Goal: Find specific page/section: Find specific page/section

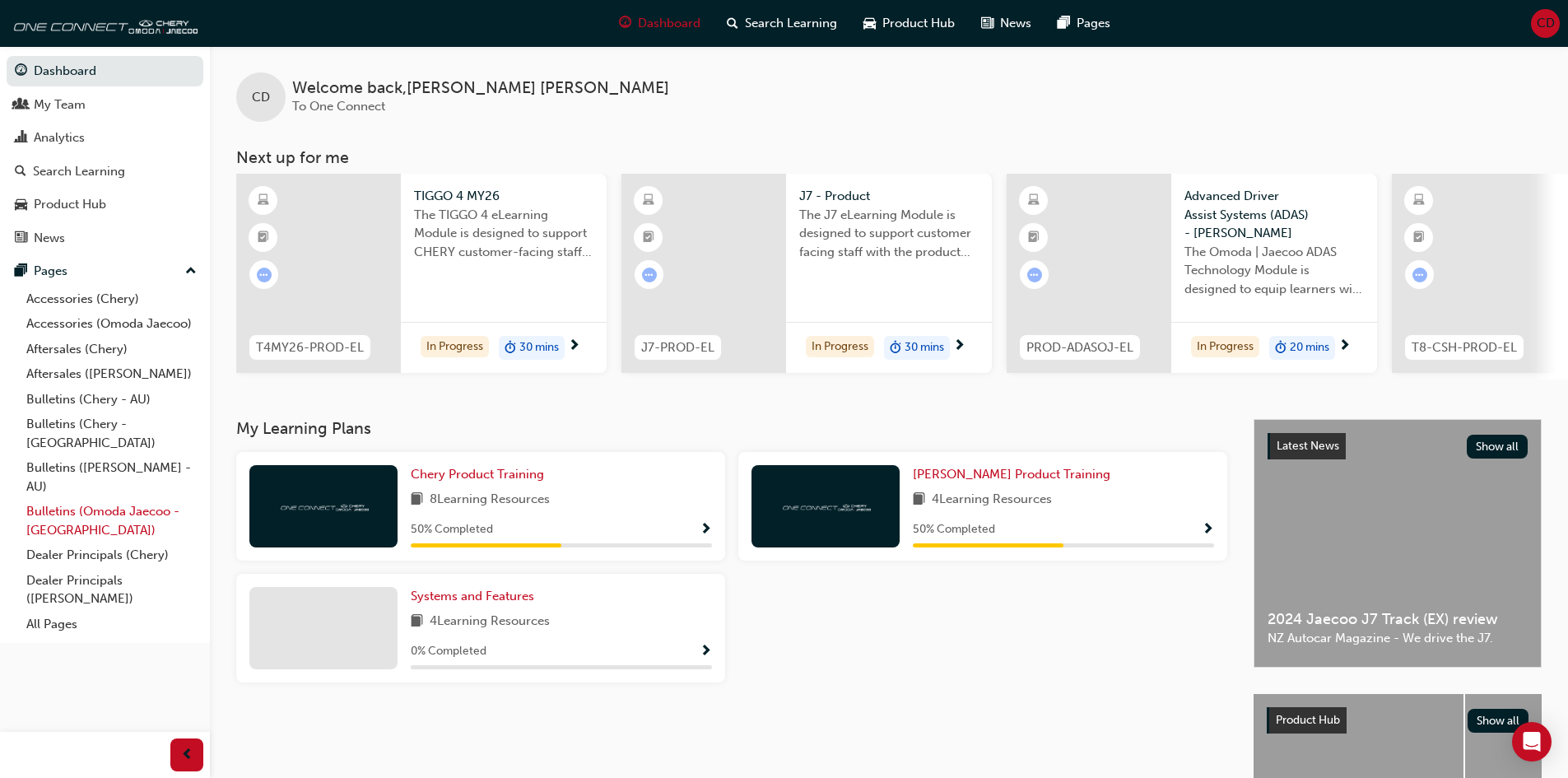
scroll to position [82, 0]
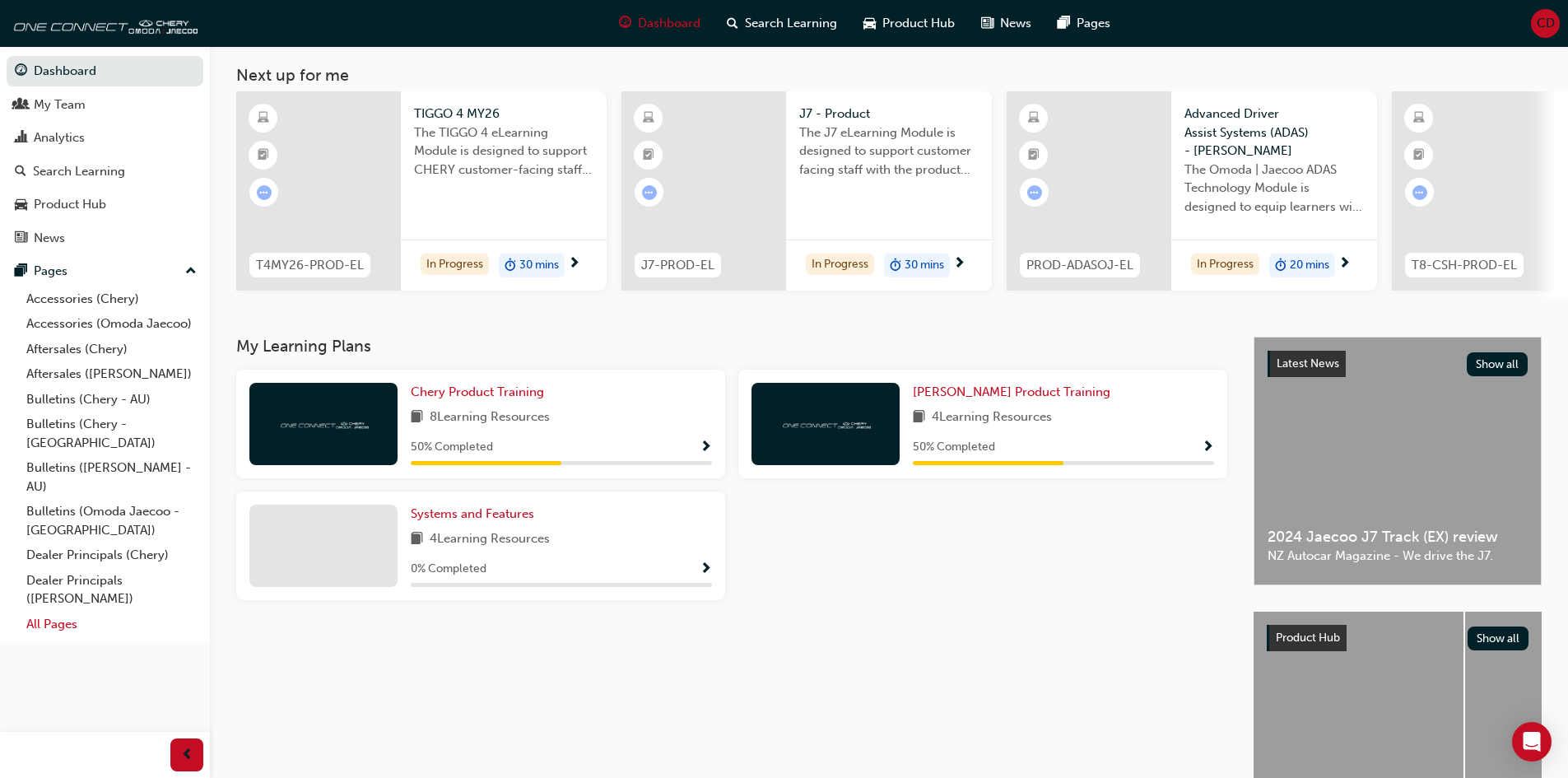
click at [38, 612] on link "All Pages" at bounding box center [111, 625] width 183 height 26
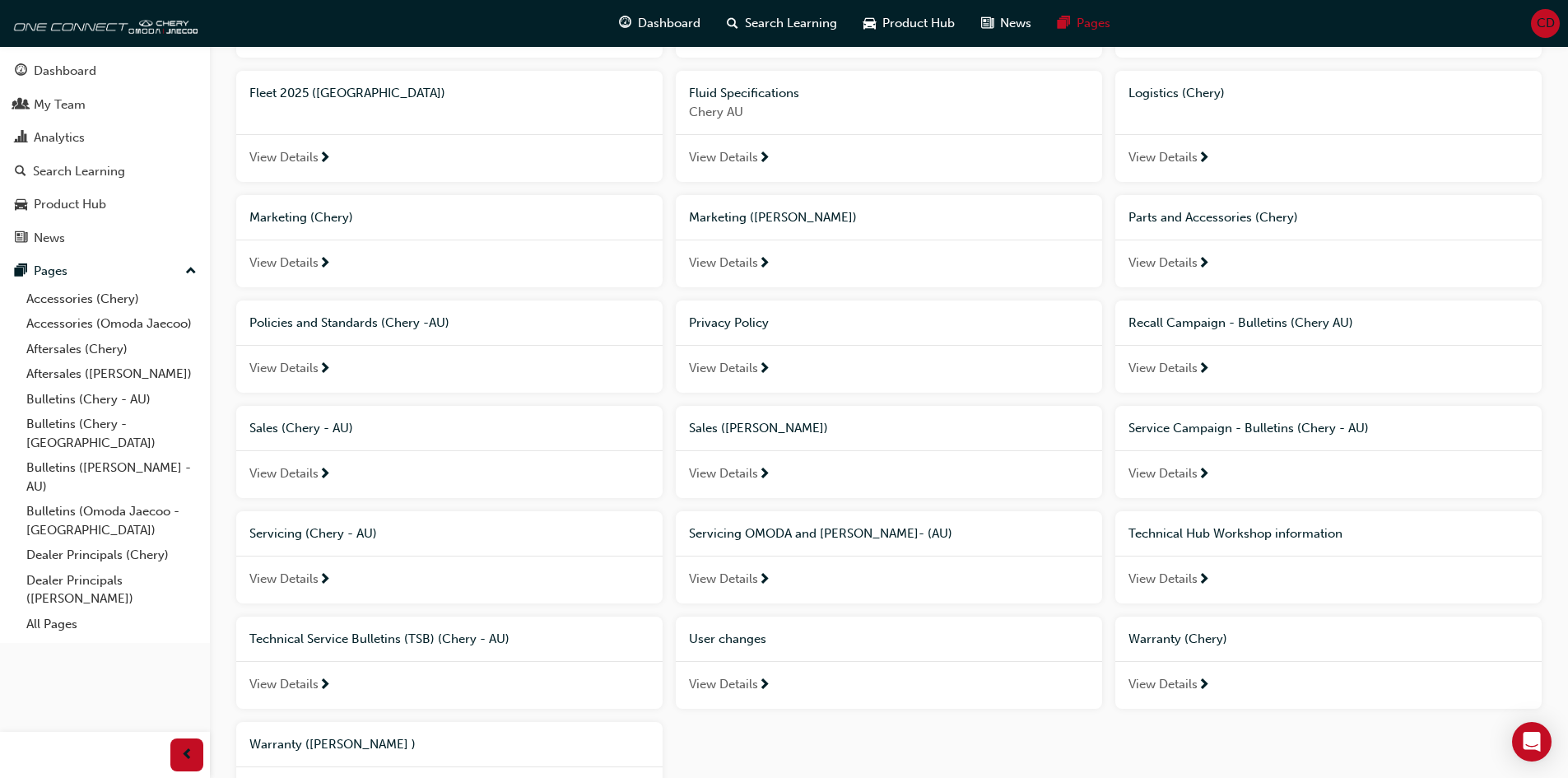
scroll to position [901, 0]
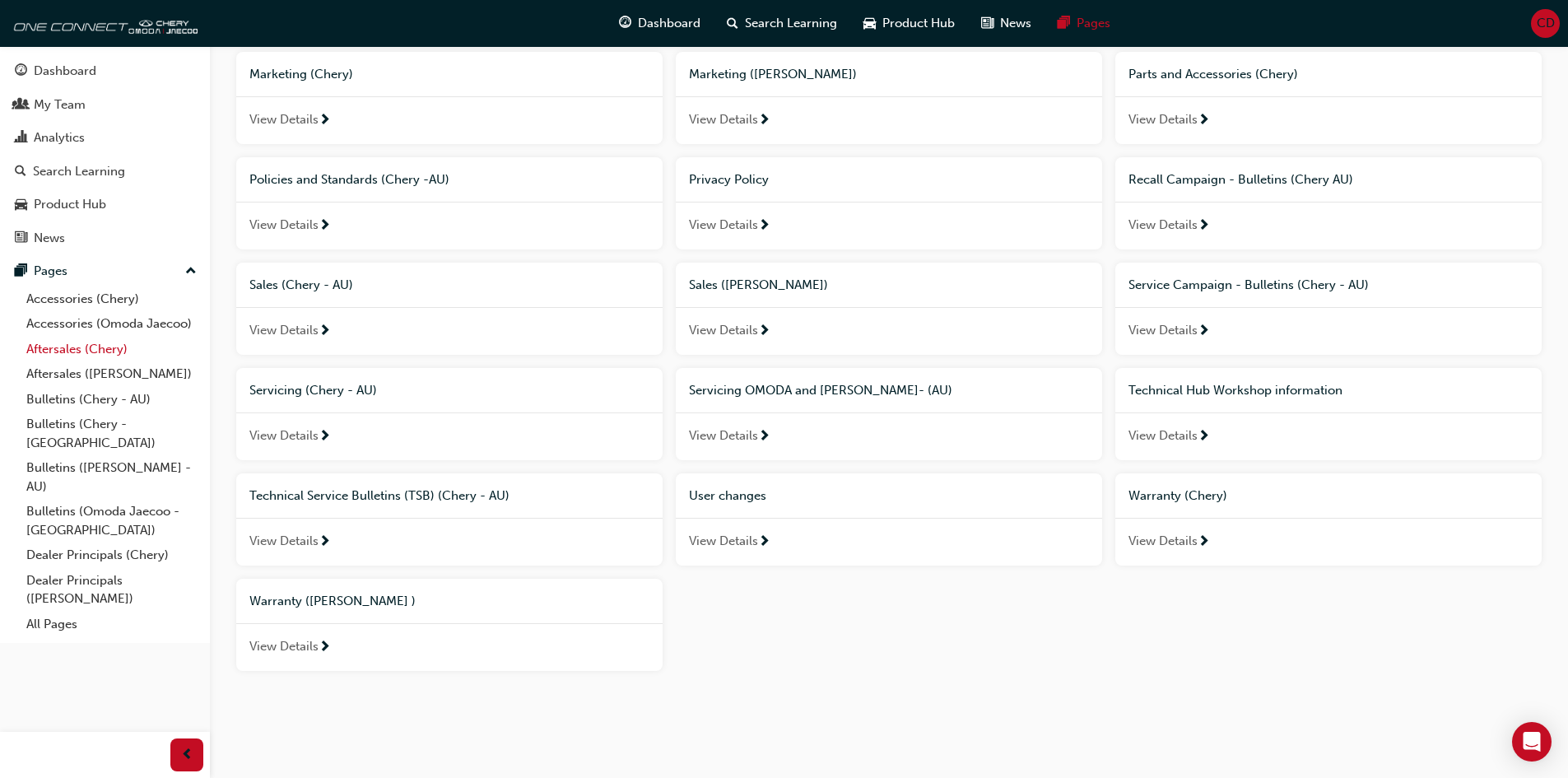
click at [100, 346] on link "Aftersales (Chery)" at bounding box center [111, 350] width 183 height 26
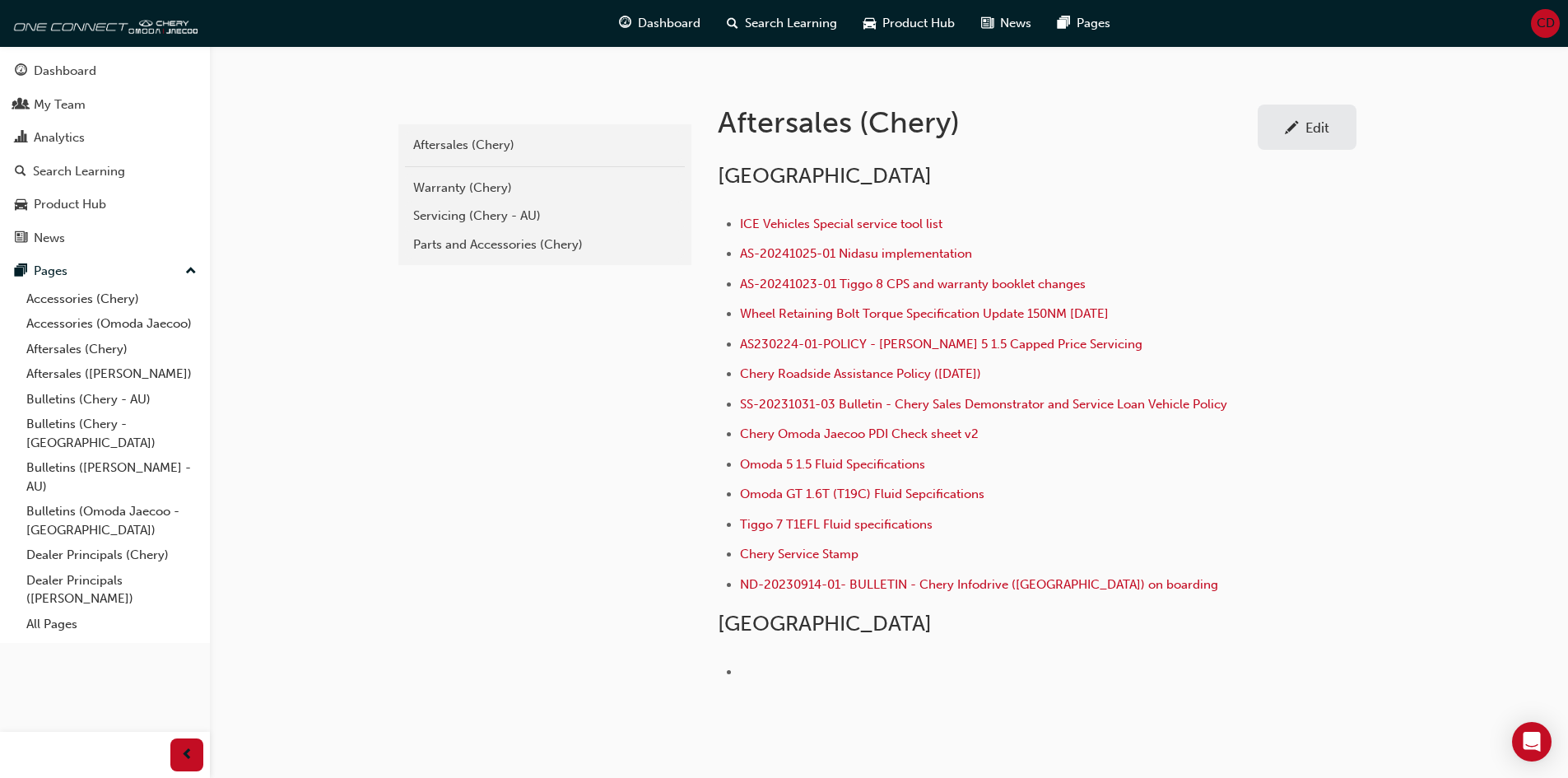
scroll to position [329, 0]
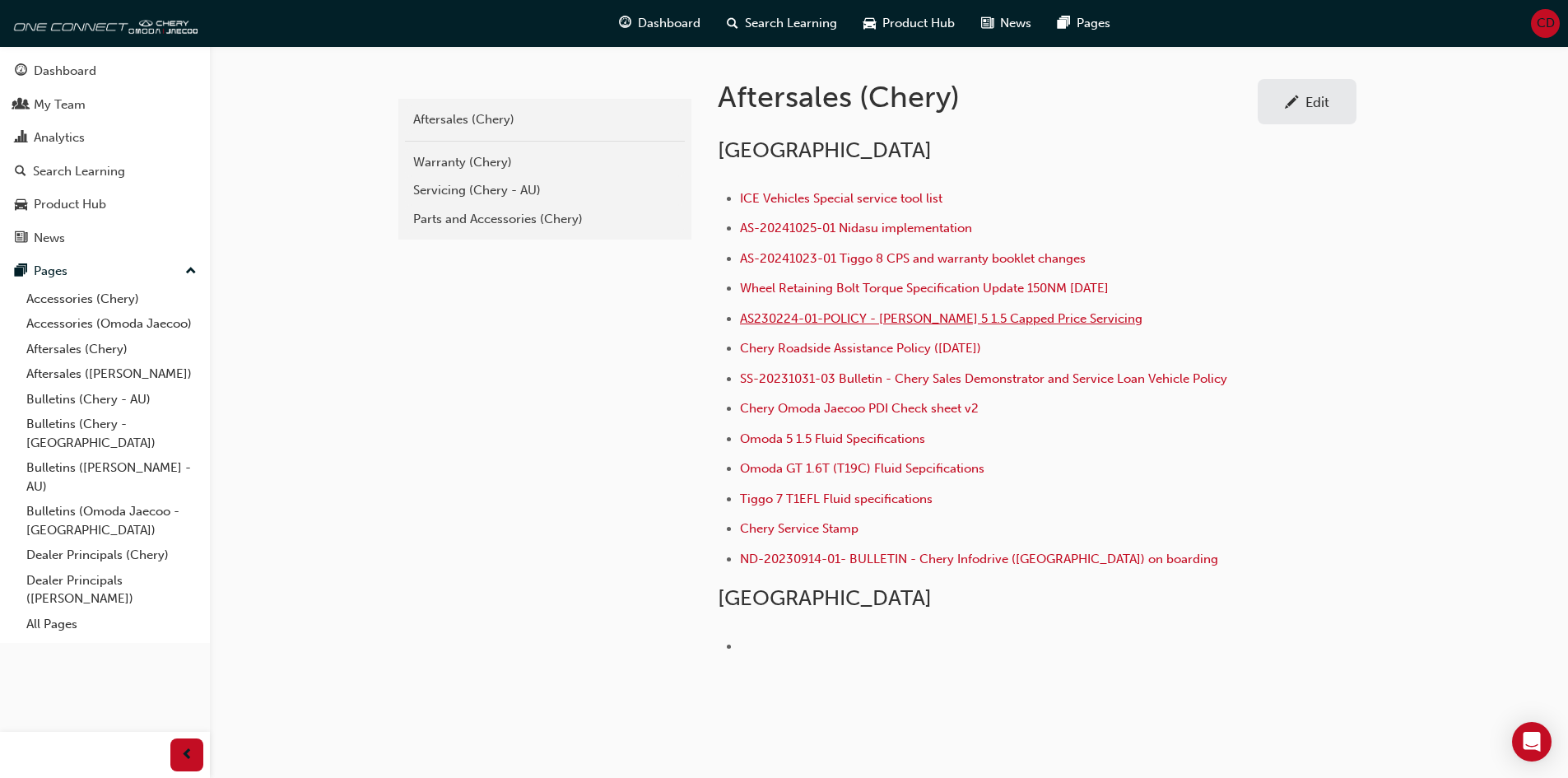
click at [1010, 317] on span "AS230224-01-POLICY - [PERSON_NAME] 5 1.5 Capped Price Servicing" at bounding box center [942, 318] width 403 height 15
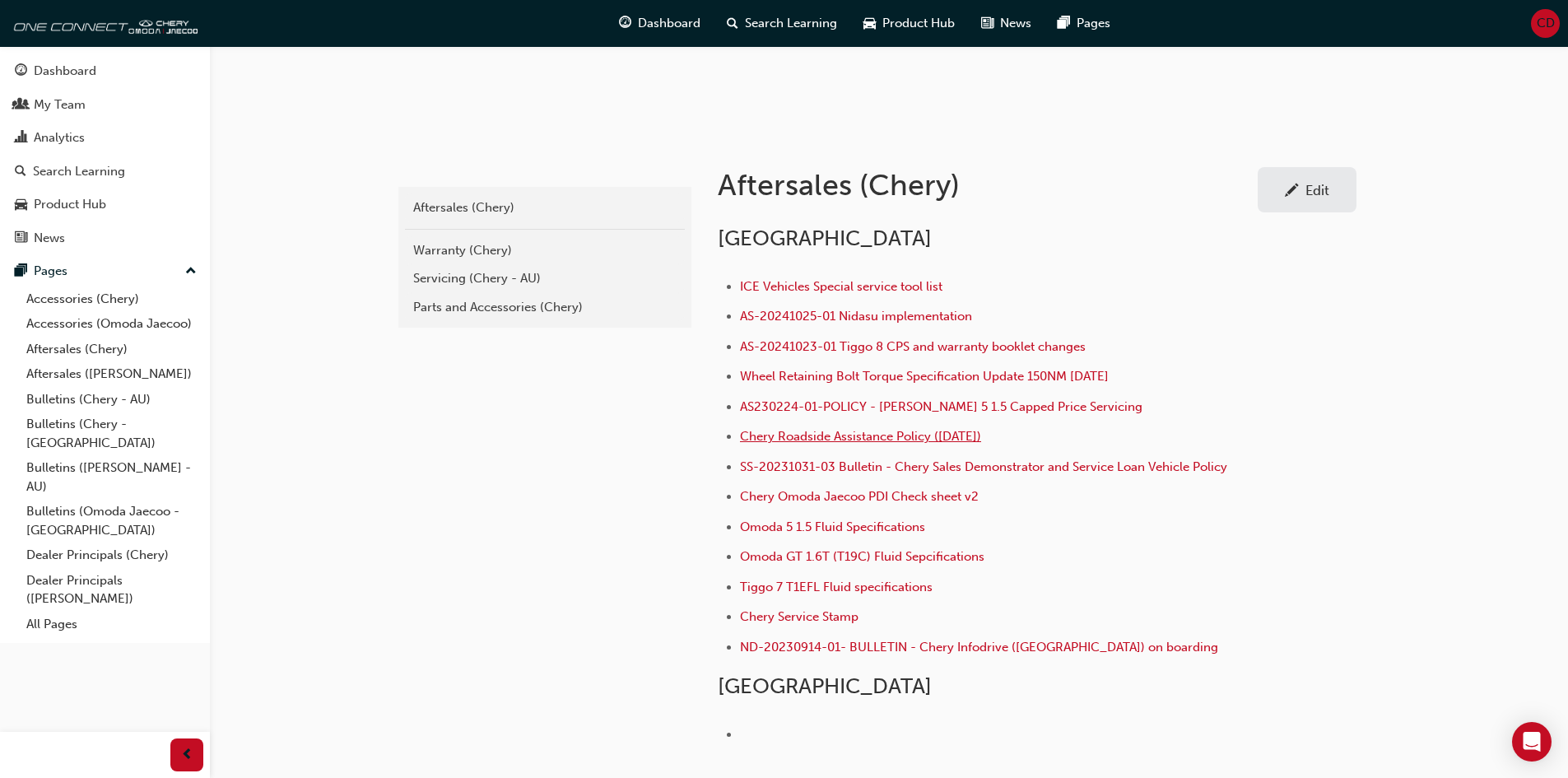
scroll to position [247, 0]
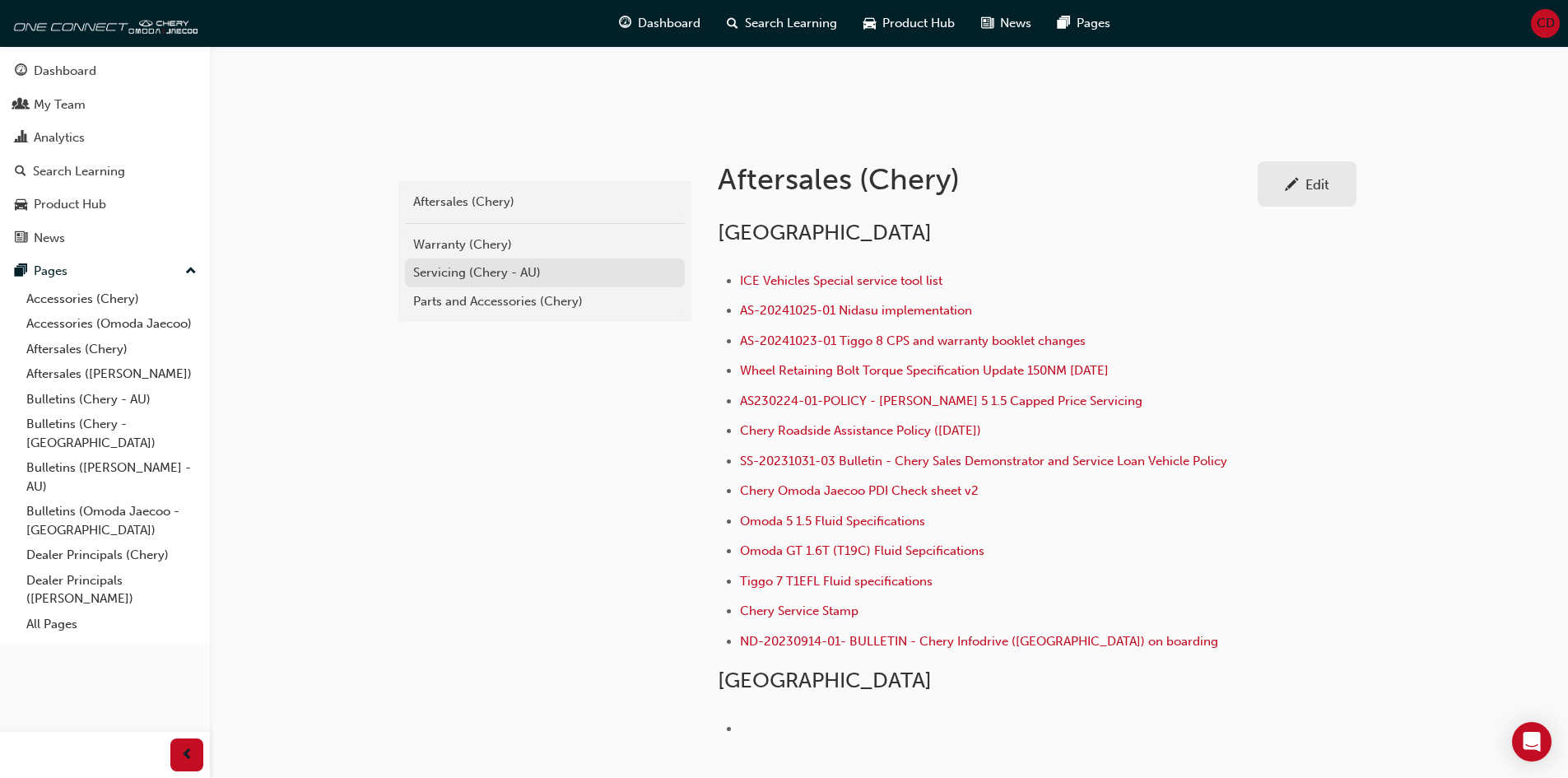
click at [465, 270] on div "Servicing (Chery - AU)" at bounding box center [544, 272] width 263 height 19
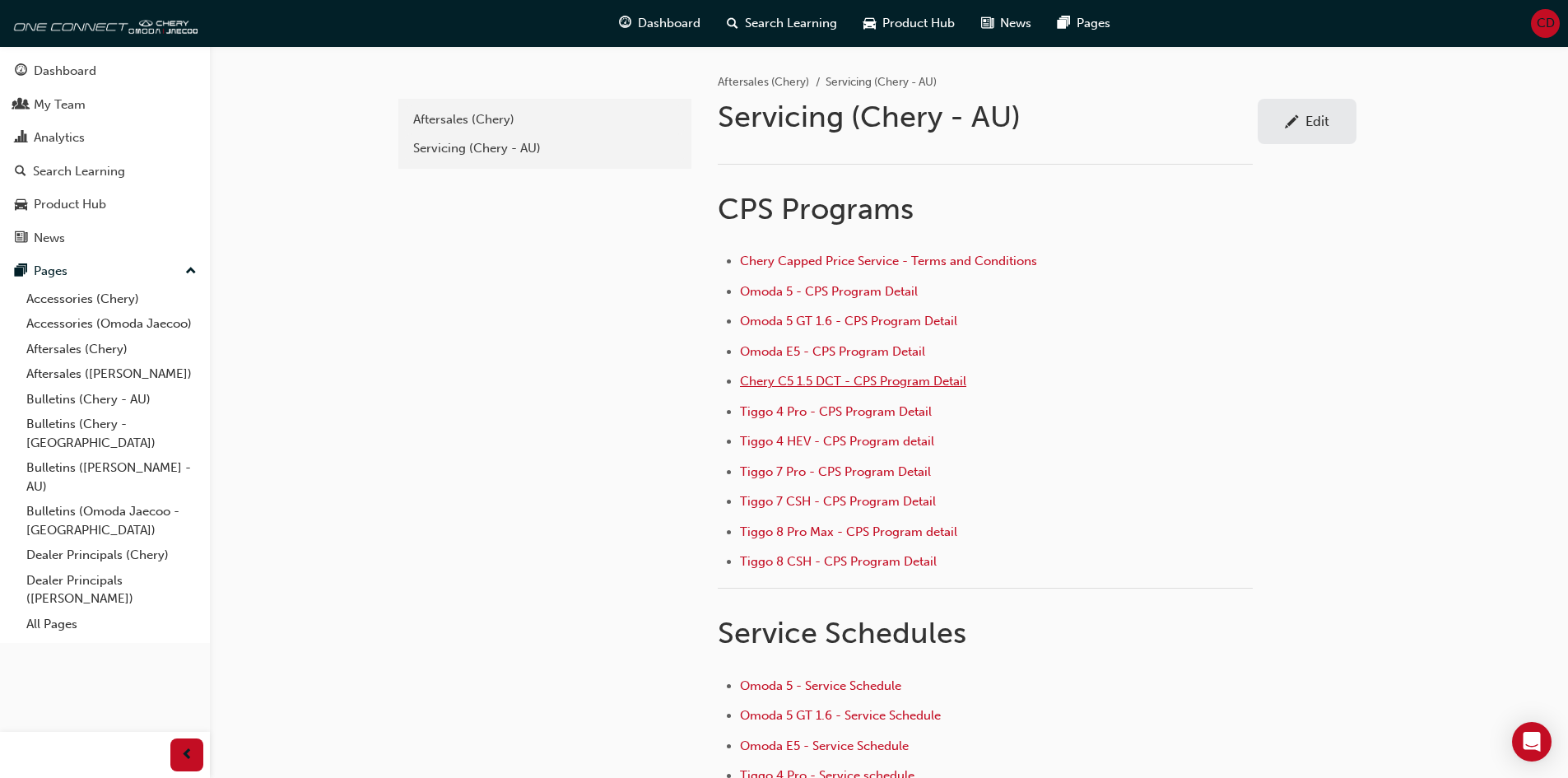
click at [829, 381] on span "Chery C5 1.5 DCT - CPS Program Detail" at bounding box center [853, 380] width 226 height 15
